Goal: Information Seeking & Learning: Learn about a topic

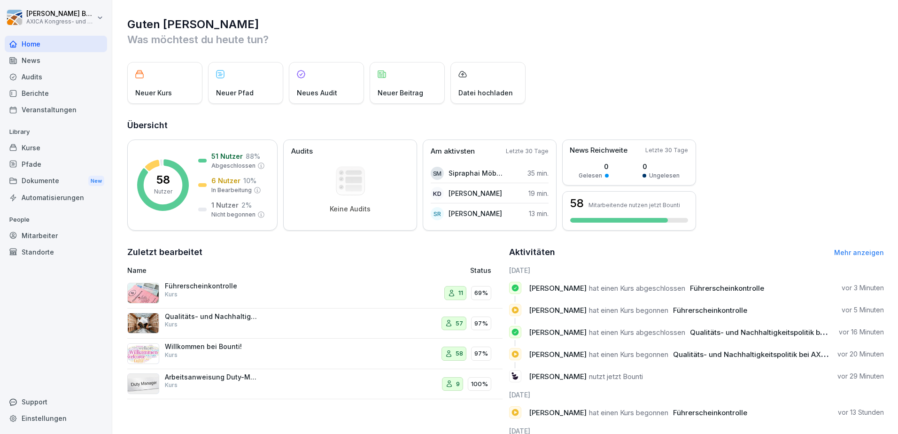
click at [256, 356] on div "Willkommen bei Bounti! Kurs" at bounding box center [212, 350] width 94 height 17
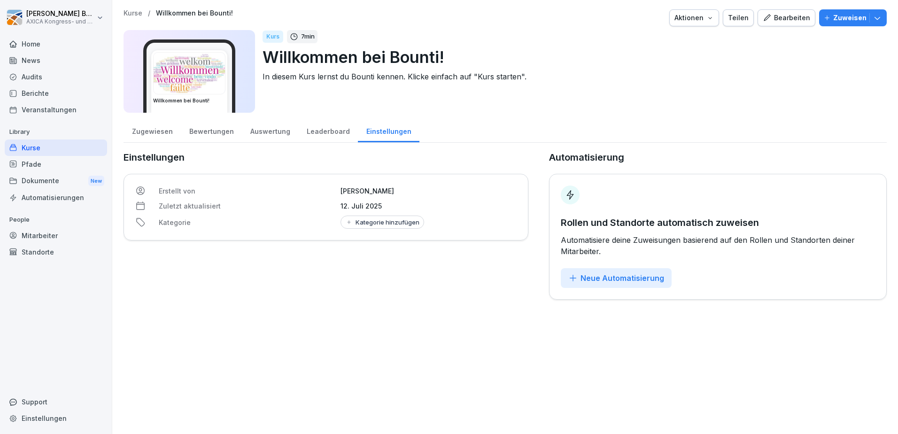
click at [141, 134] on div "Zugewiesen" at bounding box center [152, 130] width 57 height 24
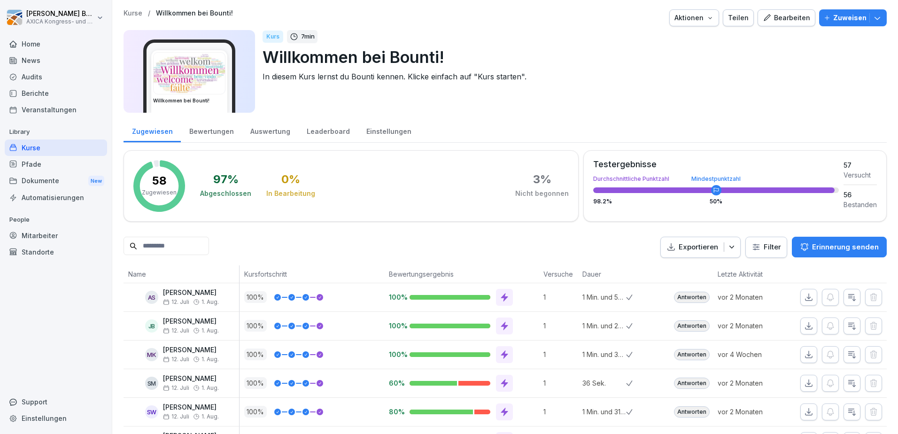
click at [23, 148] on div "Kurse" at bounding box center [56, 148] width 102 height 16
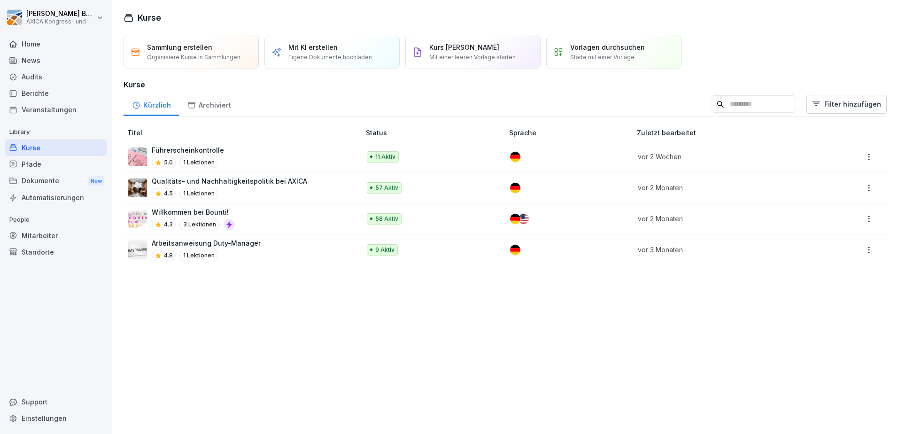
click at [280, 193] on div "4.5 1 Lektionen" at bounding box center [229, 193] width 155 height 11
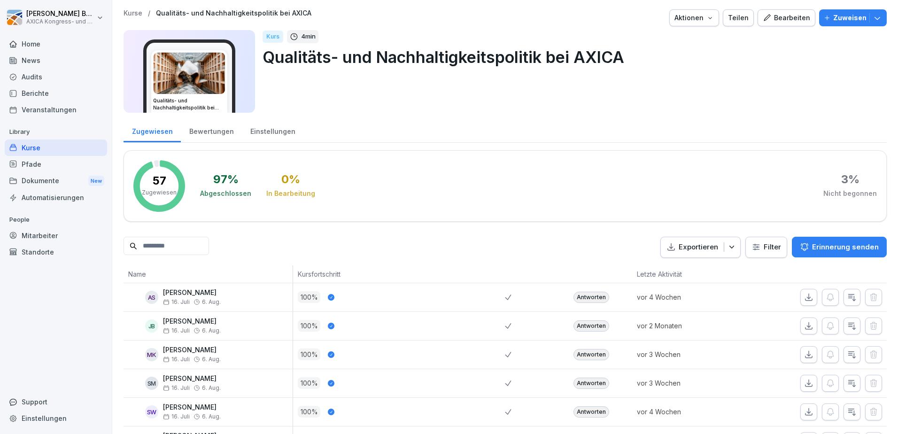
click at [34, 145] on div "Kurse" at bounding box center [56, 148] width 102 height 16
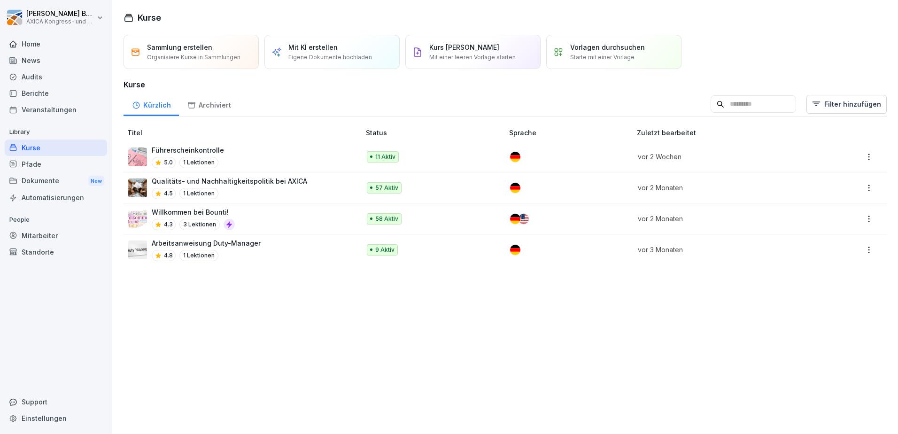
click at [258, 161] on div "Führerscheinkontrolle 5.0 1 Lektionen" at bounding box center [239, 156] width 223 height 23
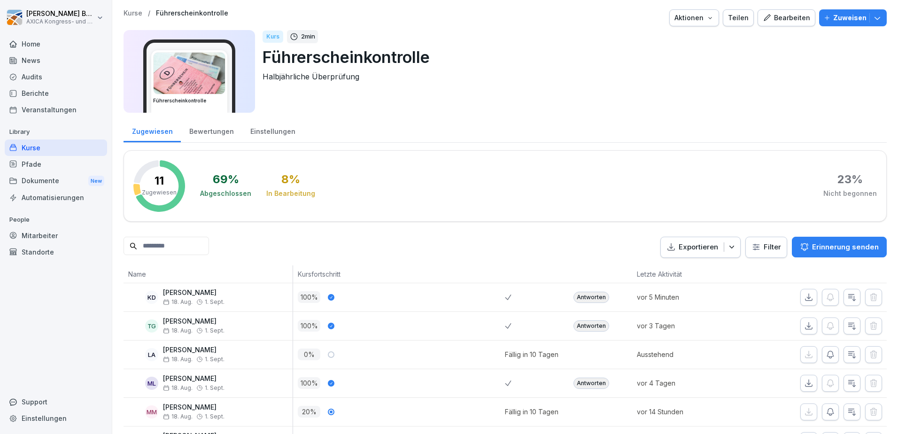
click at [31, 46] on div "Home" at bounding box center [56, 44] width 102 height 16
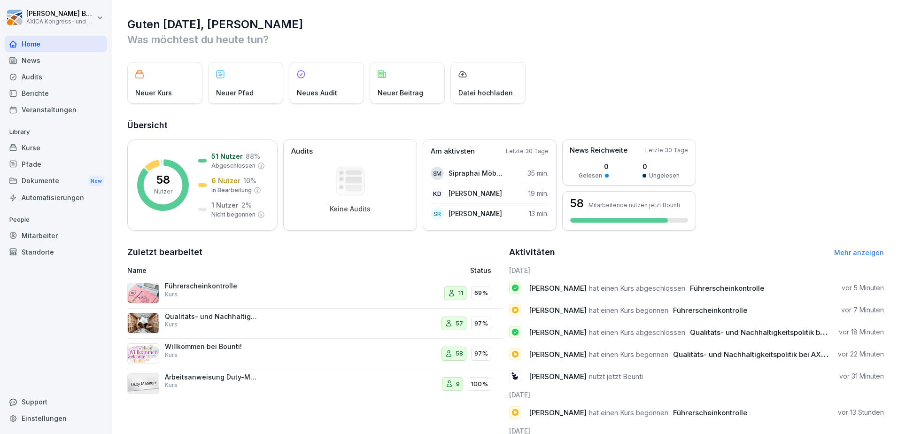
click at [240, 286] on p "Führerscheinkontrolle" at bounding box center [212, 286] width 94 height 8
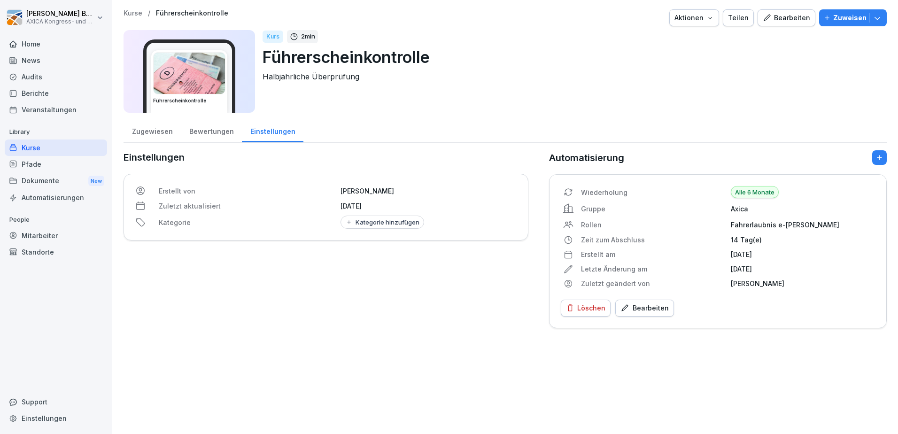
click at [150, 128] on div "Zugewiesen" at bounding box center [152, 130] width 57 height 24
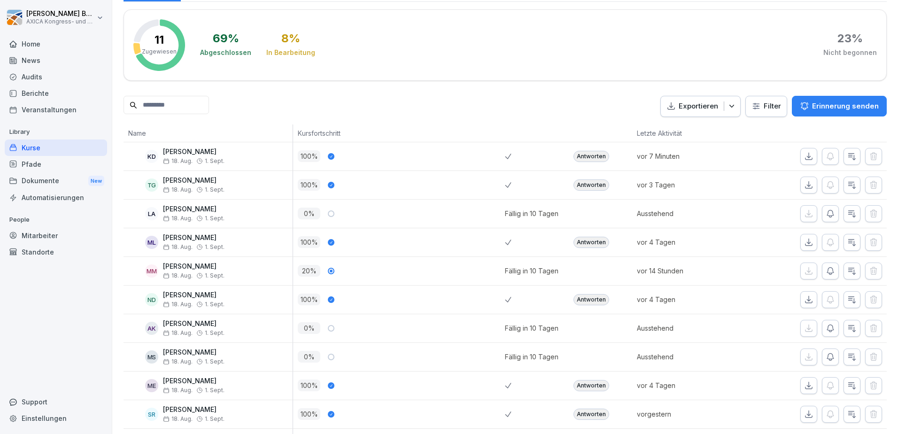
scroll to position [188, 0]
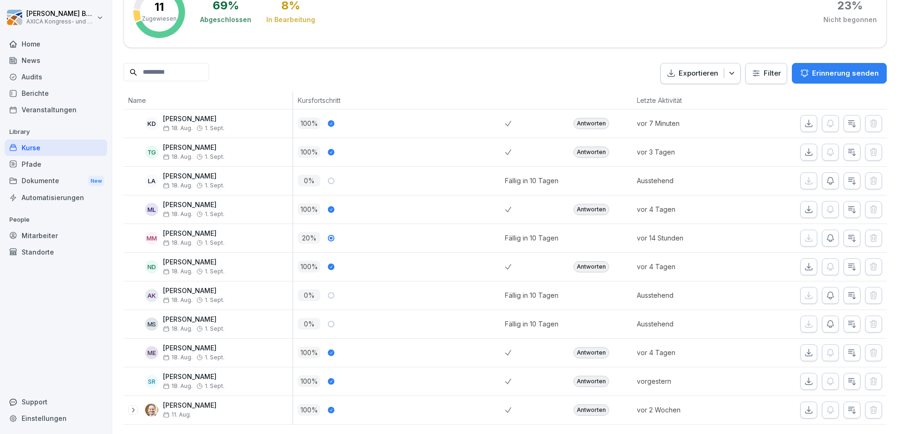
click at [598, 147] on div "Antworten" at bounding box center [592, 152] width 36 height 11
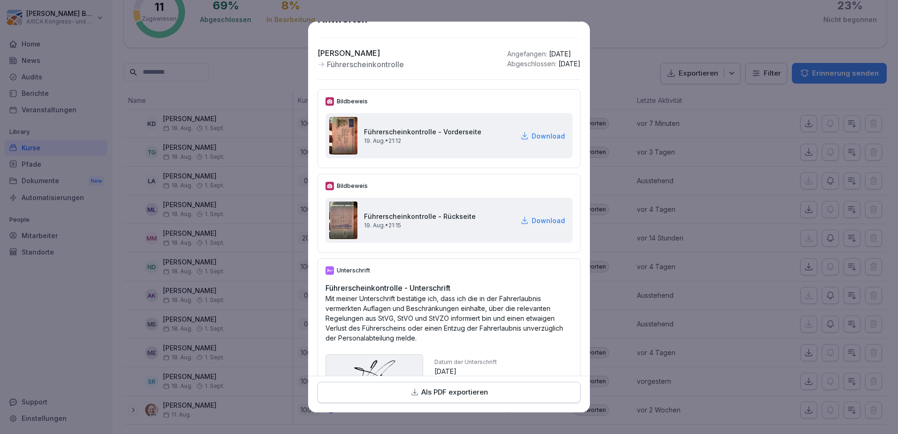
scroll to position [0, 0]
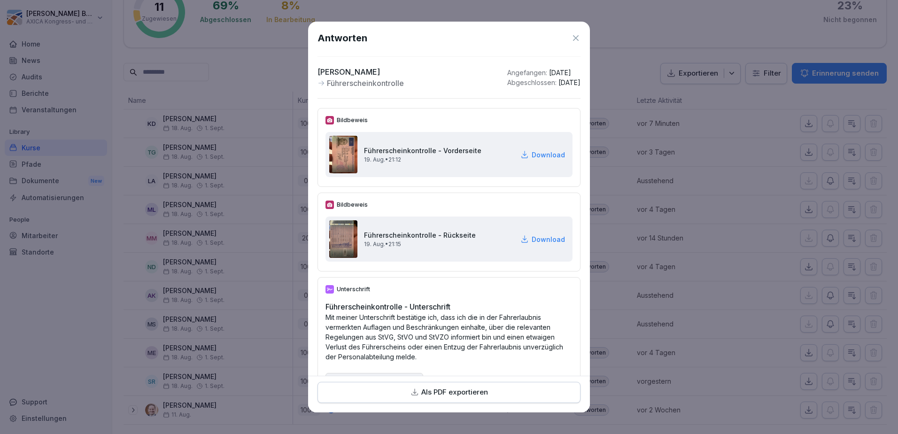
click at [571, 39] on icon at bounding box center [575, 37] width 9 height 9
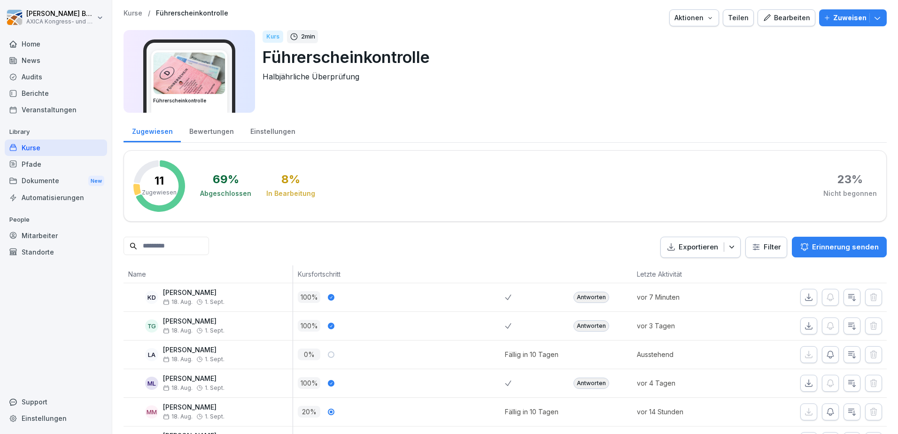
click at [33, 44] on div "Home" at bounding box center [56, 44] width 102 height 16
click at [45, 41] on div "Home" at bounding box center [56, 44] width 102 height 16
